Goal: Navigation & Orientation: Find specific page/section

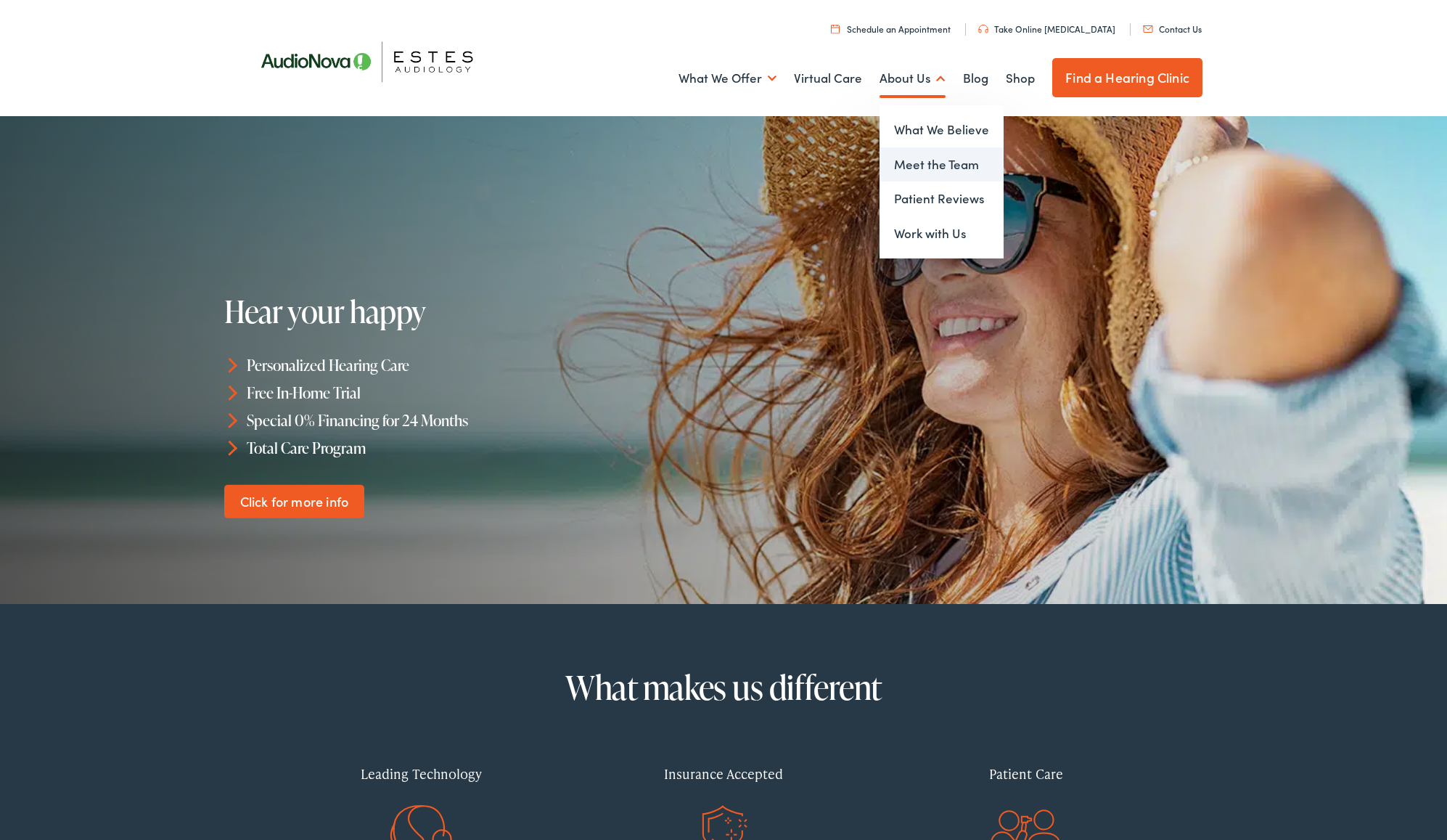
click at [932, 161] on link "Meet the Team" at bounding box center [941, 164] width 124 height 35
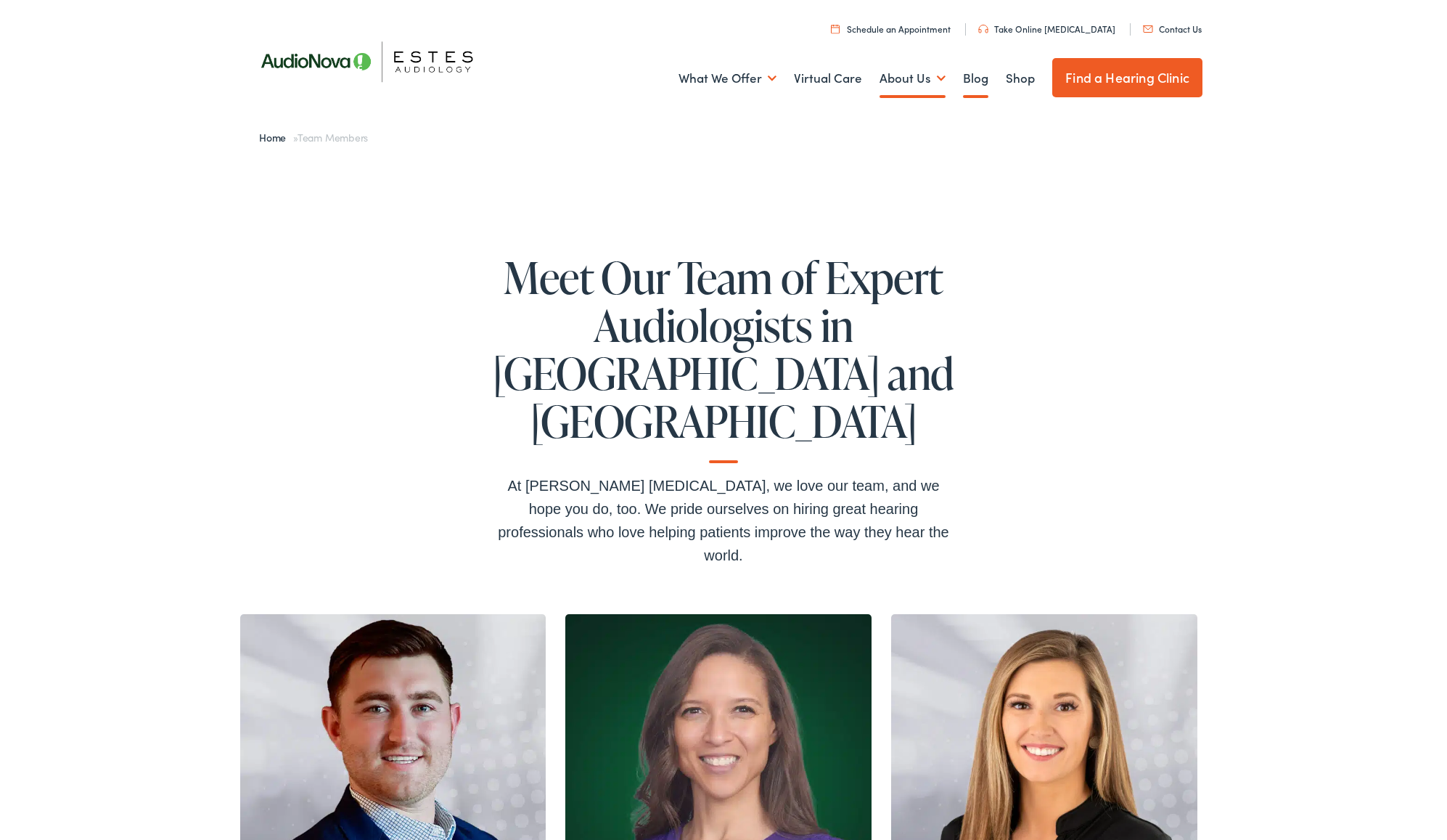
click at [977, 76] on link "Blog" at bounding box center [975, 78] width 25 height 54
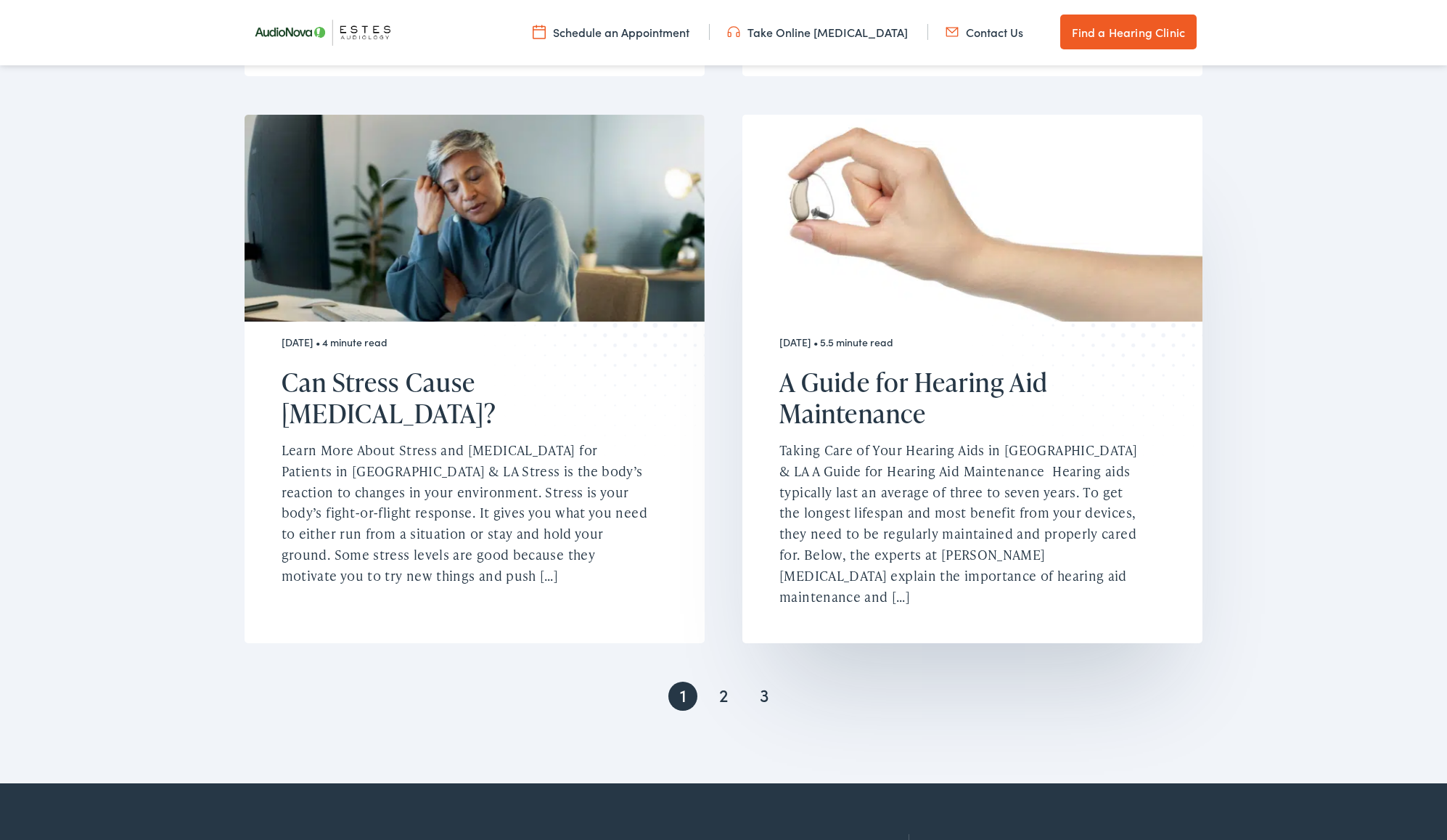
scroll to position [2684, 0]
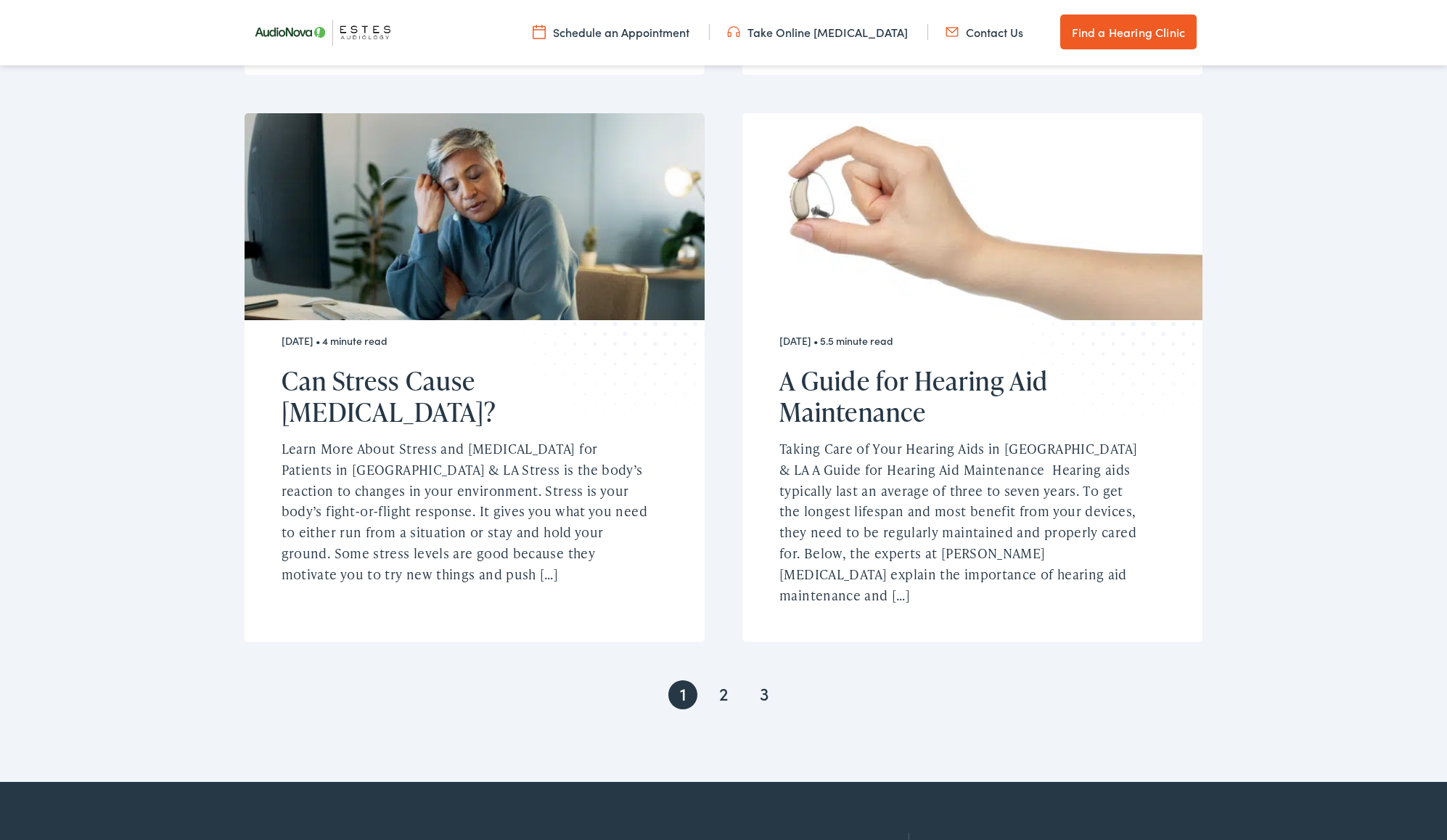
click at [1085, 30] on link "Find a Hearing Clinic" at bounding box center [1128, 31] width 137 height 35
